Goal: Transaction & Acquisition: Purchase product/service

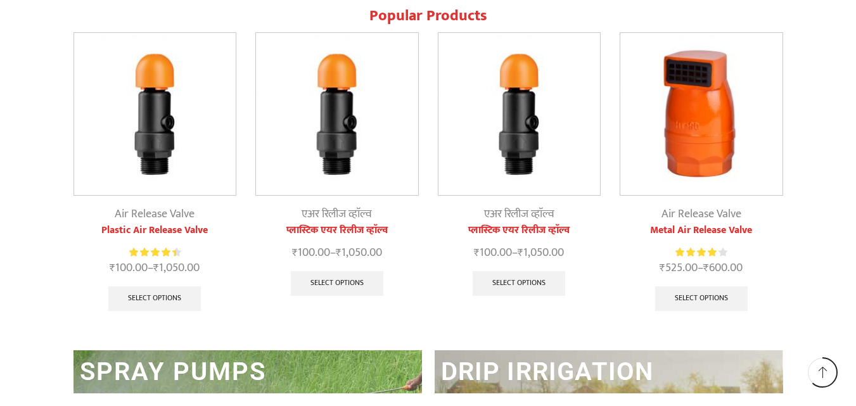
scroll to position [1548, 0]
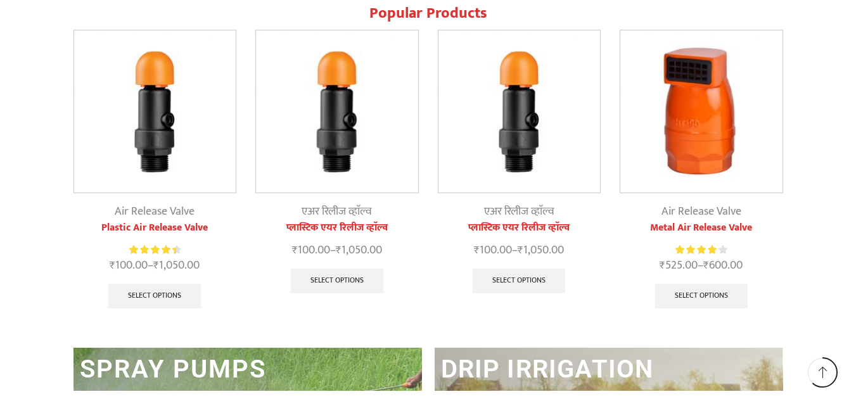
click at [205, 225] on link "Plastic Air Release Valve" at bounding box center [154, 227] width 163 height 15
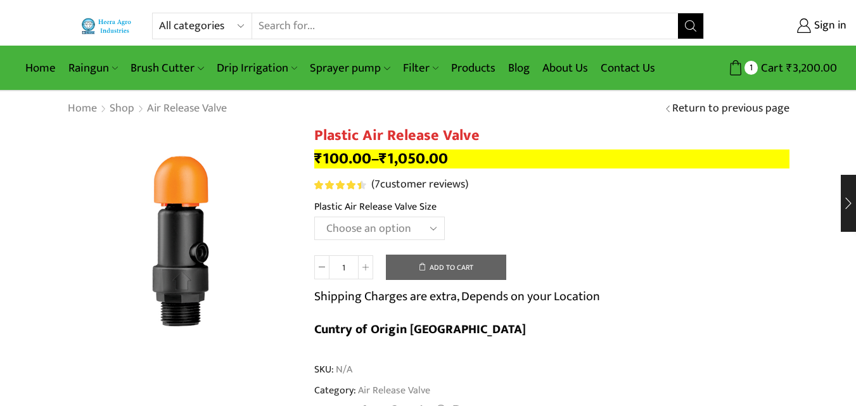
click at [332, 228] on select "Choose an option HT-90P 2" HT88P 1"" at bounding box center [379, 228] width 130 height 23
click at [314, 217] on select "Choose an option HT-90P 2" HT88P 1"" at bounding box center [379, 228] width 130 height 23
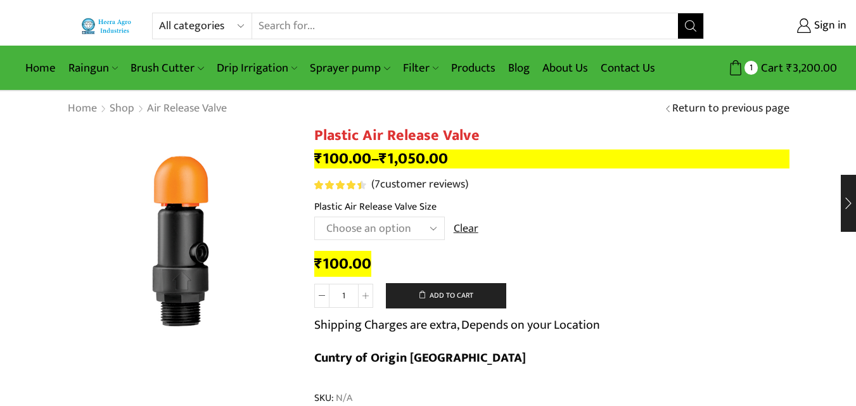
click at [351, 222] on select "Choose an option HT-90P 2" HT88P 1"" at bounding box center [379, 228] width 130 height 23
click at [314, 217] on select "Choose an option HT-90P 2" HT88P 1"" at bounding box center [379, 228] width 130 height 23
select select "ht-90p-2"
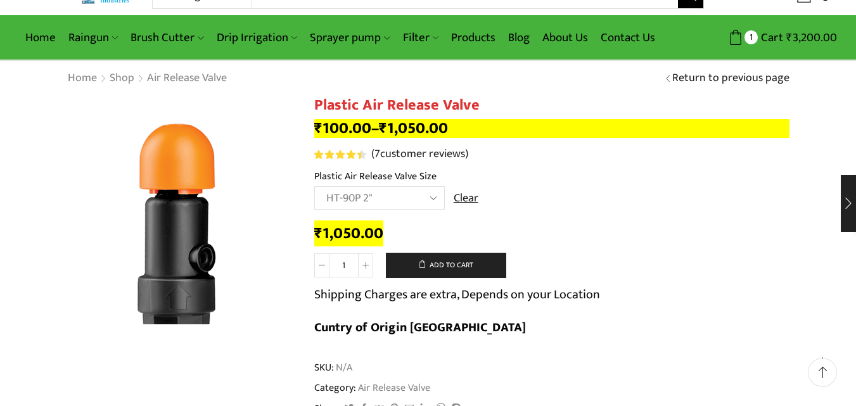
scroll to position [21, 0]
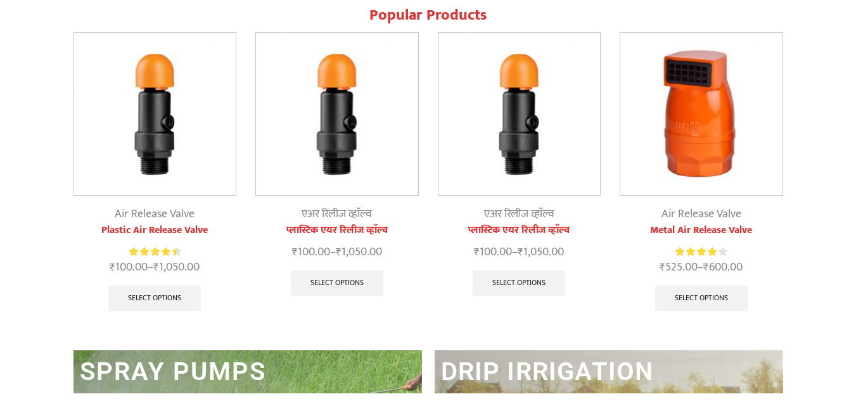
scroll to position [1548, 0]
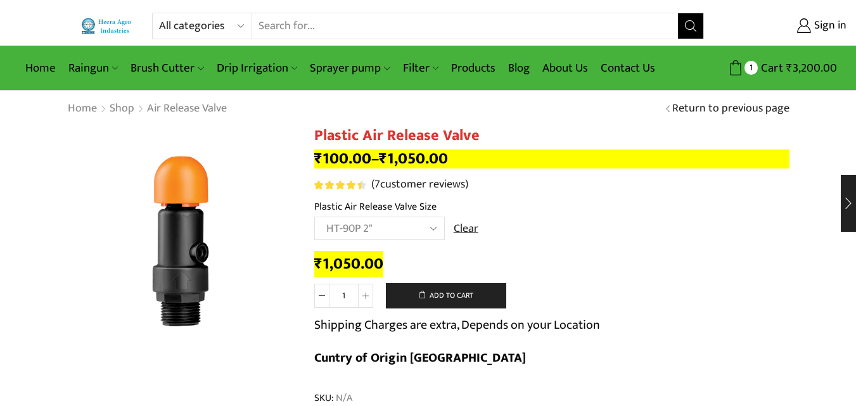
select select "ht-90p-2"
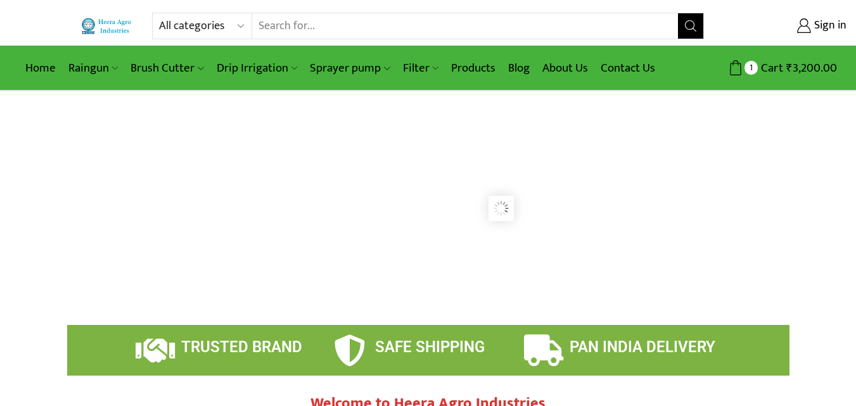
scroll to position [1548, 0]
